Goal: Information Seeking & Learning: Learn about a topic

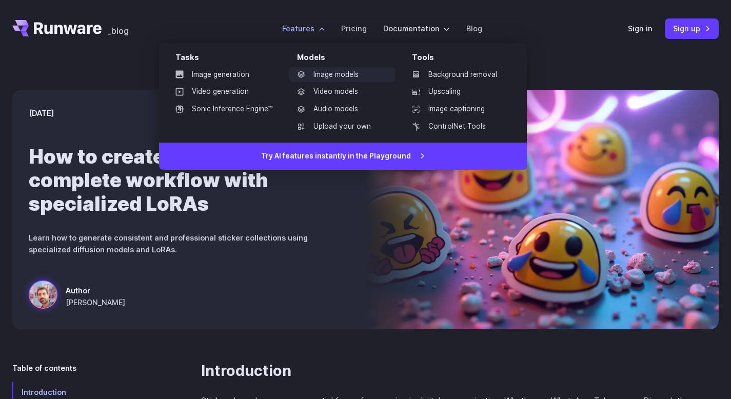
click at [338, 75] on link "Image models" at bounding box center [342, 74] width 107 height 15
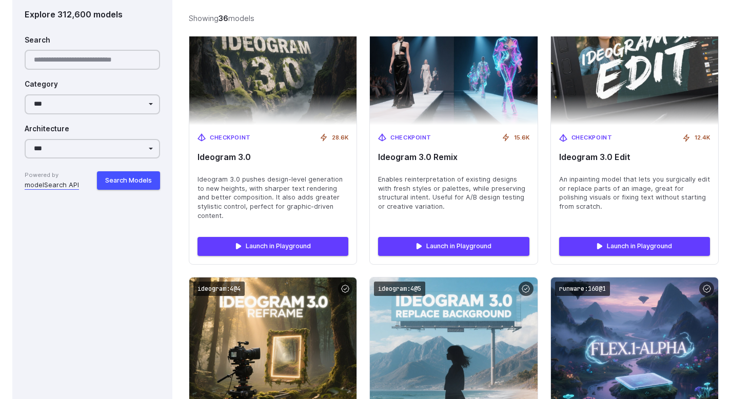
scroll to position [1944, 0]
